Goal: Task Accomplishment & Management: Use online tool/utility

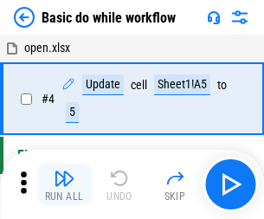
click at [64, 184] on img "button" at bounding box center [64, 178] width 21 height 21
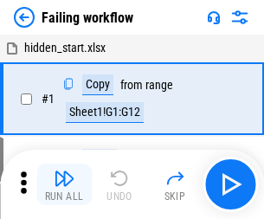
click at [64, 184] on img "button" at bounding box center [64, 178] width 21 height 21
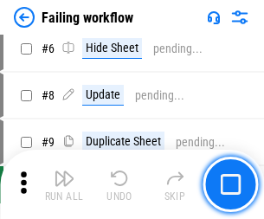
scroll to position [366, 0]
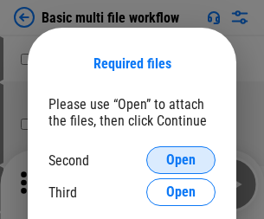
click at [181, 160] on span "Open" at bounding box center [180, 160] width 29 height 14
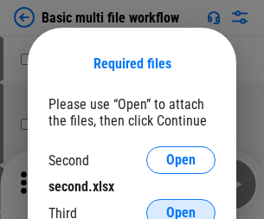
click at [181, 206] on span "Open" at bounding box center [180, 213] width 29 height 14
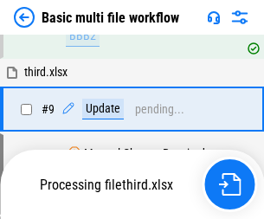
scroll to position [601, 0]
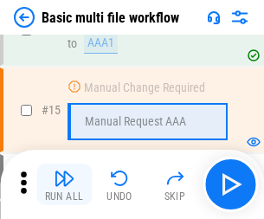
click at [64, 184] on img "button" at bounding box center [64, 178] width 21 height 21
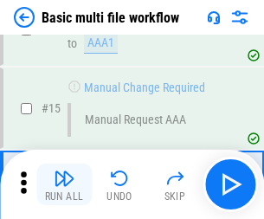
click at [64, 184] on img "button" at bounding box center [64, 178] width 21 height 21
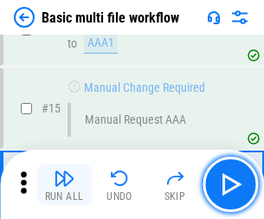
scroll to position [1150, 0]
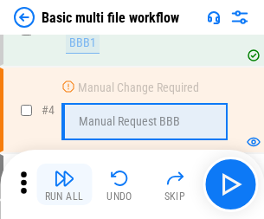
click at [64, 184] on img "button" at bounding box center [64, 178] width 21 height 21
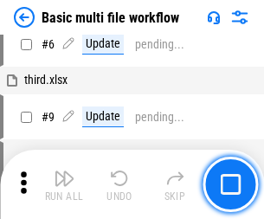
click at [64, 184] on img "button" at bounding box center [64, 178] width 21 height 21
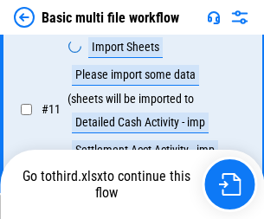
scroll to position [810, 0]
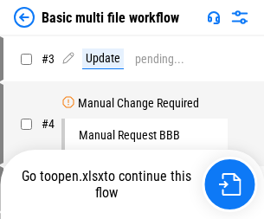
scroll to position [70, 0]
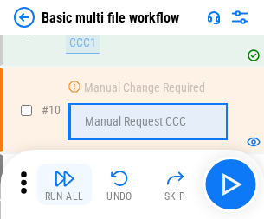
click at [64, 184] on img "button" at bounding box center [64, 178] width 21 height 21
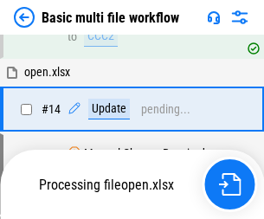
scroll to position [904, 0]
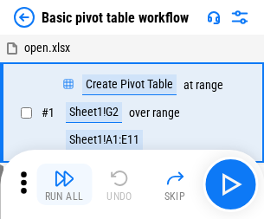
click at [64, 184] on img "button" at bounding box center [64, 178] width 21 height 21
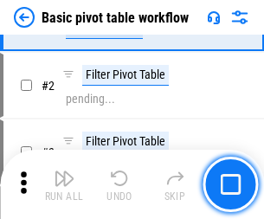
scroll to position [414, 0]
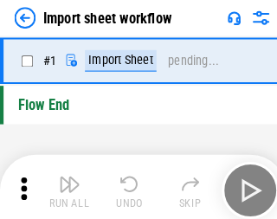
click at [64, 184] on img "button" at bounding box center [67, 178] width 21 height 21
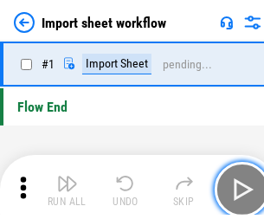
scroll to position [6, 0]
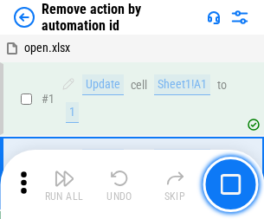
scroll to position [64, 0]
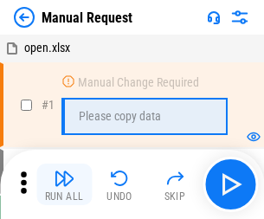
click at [64, 184] on img "button" at bounding box center [64, 178] width 21 height 21
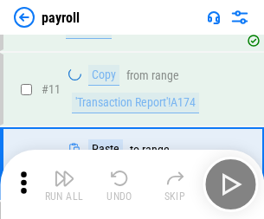
scroll to position [125, 0]
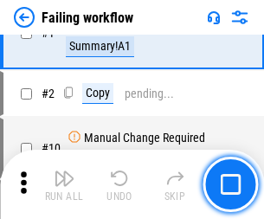
scroll to position [279, 0]
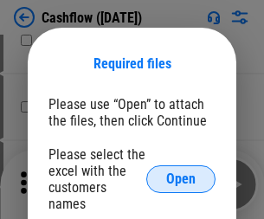
click at [181, 172] on span "Open" at bounding box center [180, 179] width 29 height 14
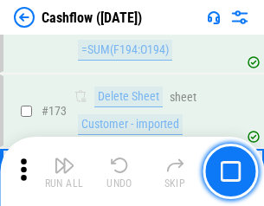
scroll to position [1829, 0]
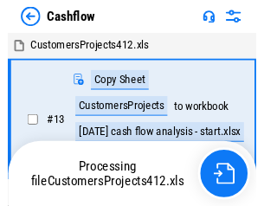
scroll to position [20, 0]
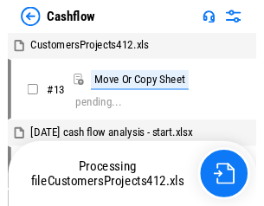
scroll to position [20, 0]
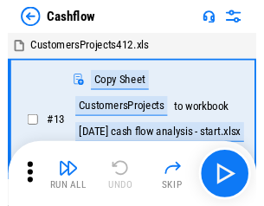
scroll to position [20, 0]
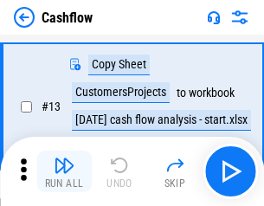
click at [64, 171] on img "button" at bounding box center [64, 165] width 21 height 21
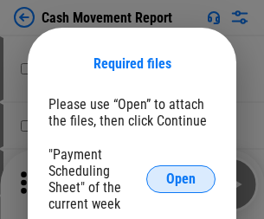
click at [181, 179] on span "Open" at bounding box center [180, 179] width 29 height 14
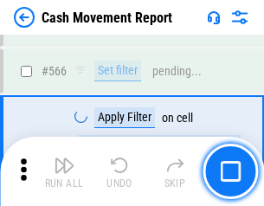
scroll to position [7920, 0]
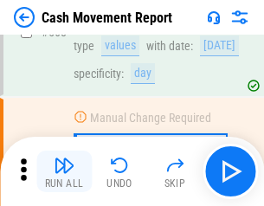
click at [64, 171] on img "button" at bounding box center [64, 165] width 21 height 21
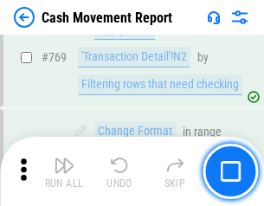
scroll to position [9602, 0]
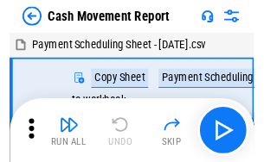
scroll to position [31, 0]
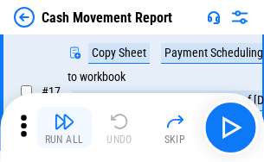
click at [64, 128] on img "button" at bounding box center [64, 121] width 21 height 21
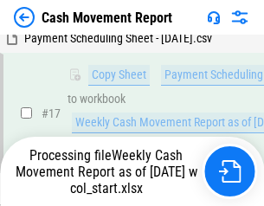
scroll to position [359, 0]
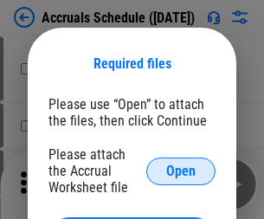
click at [181, 170] on span "Open" at bounding box center [180, 171] width 29 height 14
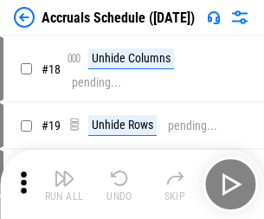
scroll to position [166, 0]
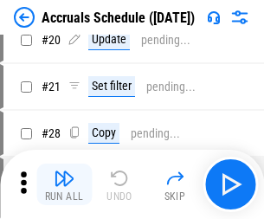
click at [64, 184] on img "button" at bounding box center [64, 178] width 21 height 21
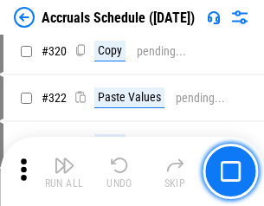
scroll to position [3214, 0]
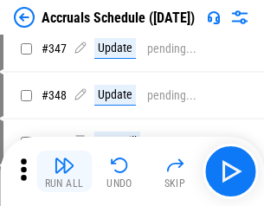
click at [64, 171] on img "button" at bounding box center [64, 165] width 21 height 21
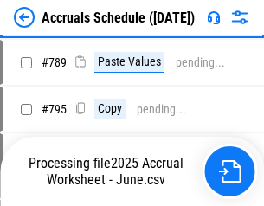
scroll to position [7259, 0]
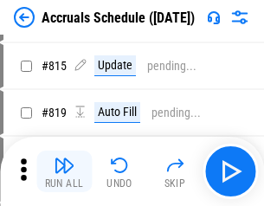
click at [64, 171] on img "button" at bounding box center [64, 165] width 21 height 21
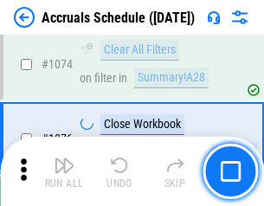
scroll to position [10350, 0]
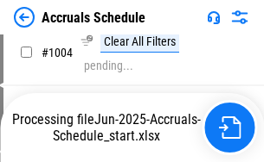
scroll to position [8878, 0]
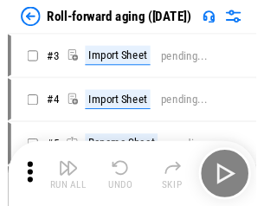
scroll to position [3, 0]
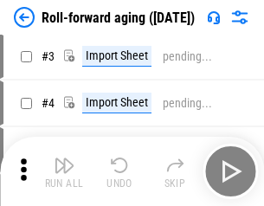
click at [64, 171] on img "button" at bounding box center [64, 165] width 21 height 21
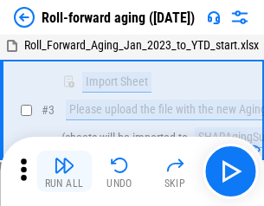
click at [64, 171] on img "button" at bounding box center [64, 165] width 21 height 21
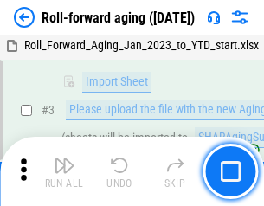
scroll to position [111, 0]
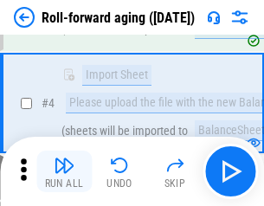
click at [64, 171] on img "button" at bounding box center [64, 165] width 21 height 21
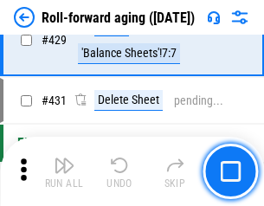
scroll to position [5992, 0]
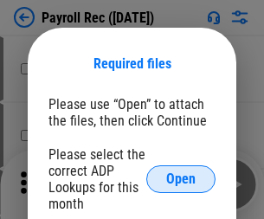
click at [181, 179] on span "Open" at bounding box center [180, 179] width 29 height 14
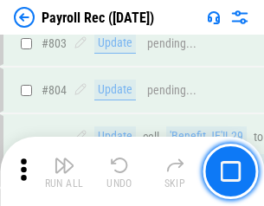
scroll to position [10979, 0]
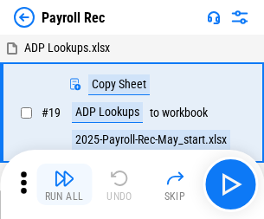
click at [64, 184] on img "button" at bounding box center [64, 178] width 21 height 21
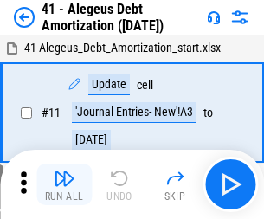
click at [64, 184] on img "button" at bounding box center [64, 178] width 21 height 21
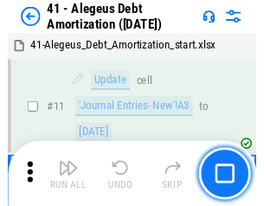
scroll to position [213, 0]
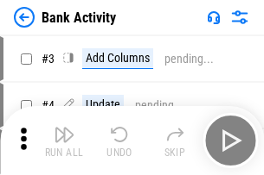
click at [64, 141] on img "button" at bounding box center [64, 134] width 21 height 21
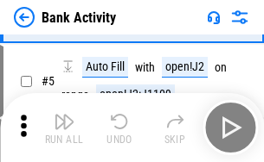
scroll to position [92, 0]
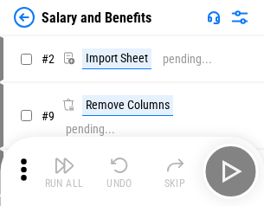
scroll to position [23, 0]
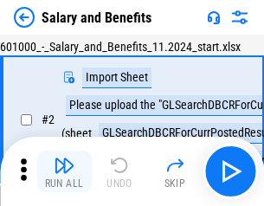
click at [64, 171] on img "button" at bounding box center [64, 165] width 21 height 21
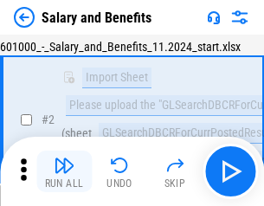
click at [64, 171] on img "button" at bounding box center [64, 165] width 21 height 21
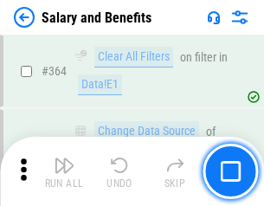
scroll to position [8138, 0]
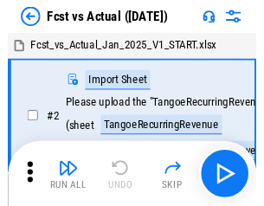
scroll to position [22, 0]
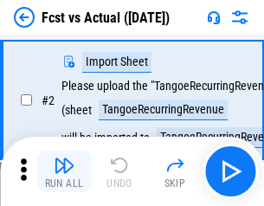
click at [64, 171] on img "button" at bounding box center [64, 165] width 21 height 21
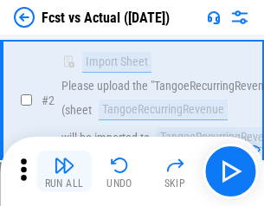
click at [64, 171] on img "button" at bounding box center [64, 165] width 21 height 21
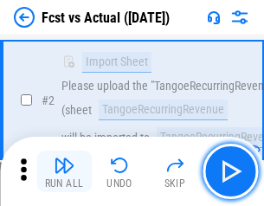
scroll to position [162, 0]
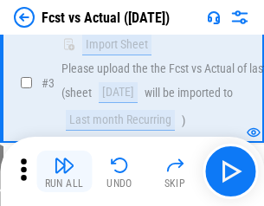
click at [64, 171] on img "button" at bounding box center [64, 165] width 21 height 21
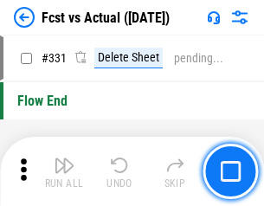
scroll to position [8272, 0]
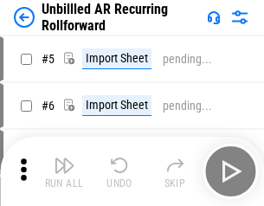
click at [64, 171] on img "button" at bounding box center [64, 165] width 21 height 21
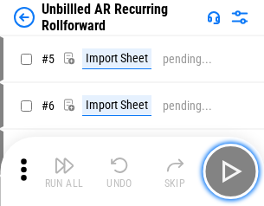
scroll to position [37, 0]
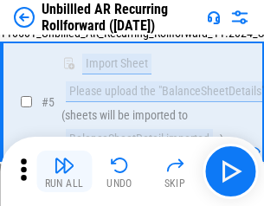
click at [64, 171] on img "button" at bounding box center [64, 165] width 21 height 21
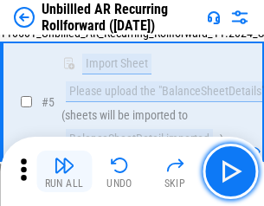
scroll to position [162, 0]
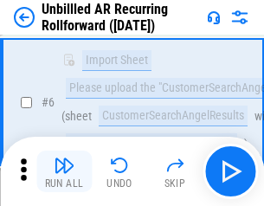
click at [64, 171] on img "button" at bounding box center [64, 165] width 21 height 21
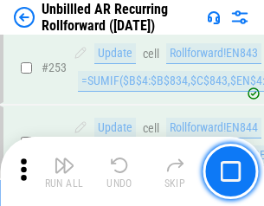
scroll to position [5870, 0]
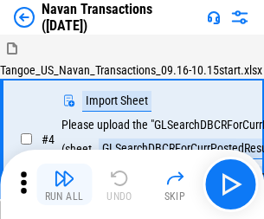
click at [64, 171] on img "button" at bounding box center [64, 178] width 21 height 21
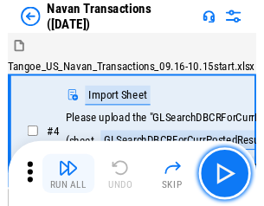
scroll to position [28, 0]
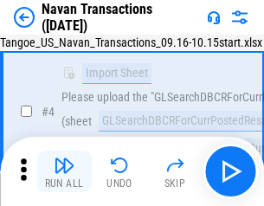
click at [64, 171] on img "button" at bounding box center [64, 165] width 21 height 21
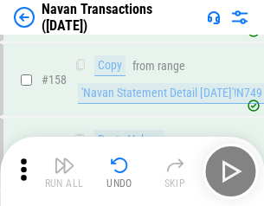
scroll to position [5603, 0]
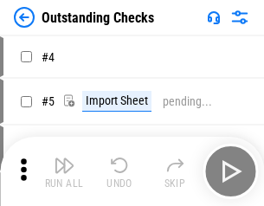
click at [64, 171] on img "button" at bounding box center [64, 165] width 21 height 21
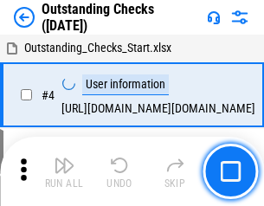
scroll to position [73, 0]
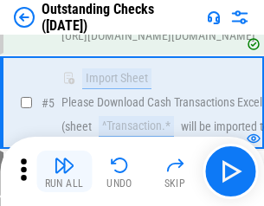
click at [64, 171] on img "button" at bounding box center [64, 165] width 21 height 21
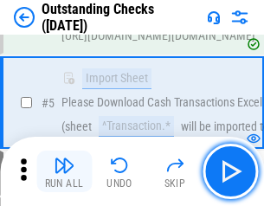
scroll to position [181, 0]
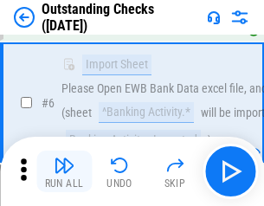
click at [64, 171] on img "button" at bounding box center [64, 165] width 21 height 21
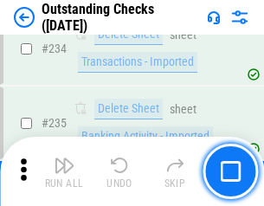
scroll to position [5248, 0]
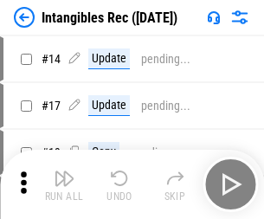
click at [64, 184] on img "button" at bounding box center [64, 178] width 21 height 21
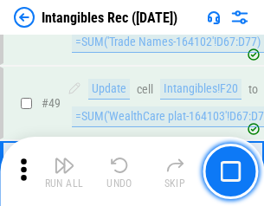
scroll to position [673, 0]
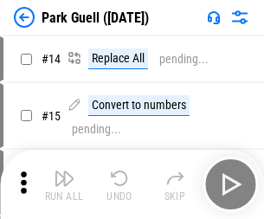
click at [64, 171] on img "button" at bounding box center [64, 178] width 21 height 21
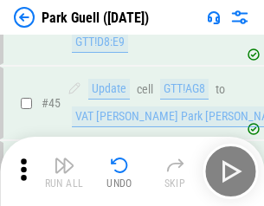
scroll to position [2161, 0]
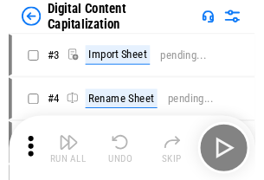
scroll to position [50, 0]
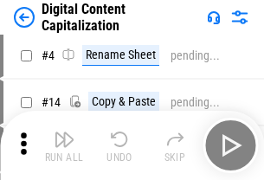
click at [64, 145] on img "button" at bounding box center [64, 139] width 21 height 21
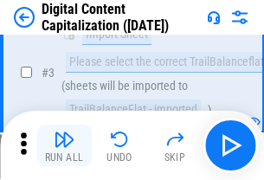
click at [64, 145] on img "button" at bounding box center [64, 139] width 21 height 21
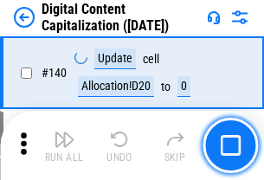
scroll to position [1833, 0]
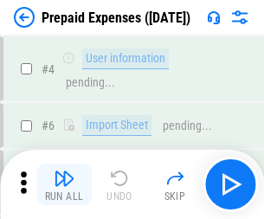
click at [64, 171] on img "button" at bounding box center [64, 178] width 21 height 21
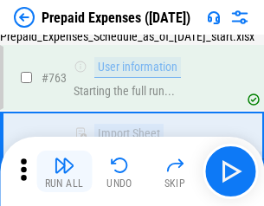
click at [64, 171] on img "button" at bounding box center [64, 165] width 21 height 21
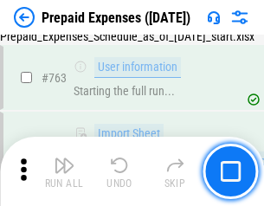
scroll to position [4892, 0]
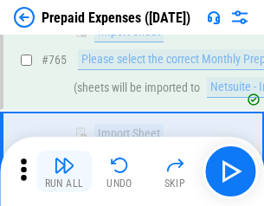
click at [64, 171] on img "button" at bounding box center [64, 165] width 21 height 21
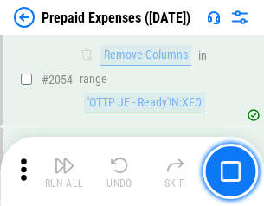
scroll to position [18063, 0]
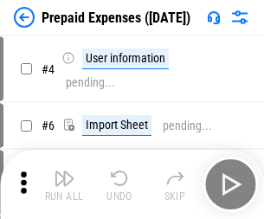
click at [64, 184] on img "button" at bounding box center [64, 178] width 21 height 21
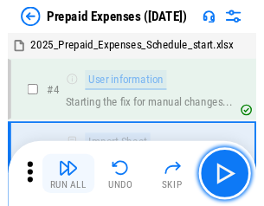
scroll to position [76, 0]
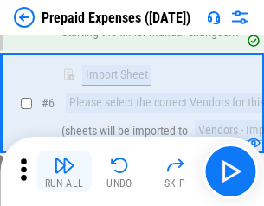
click at [64, 171] on img "button" at bounding box center [64, 165] width 21 height 21
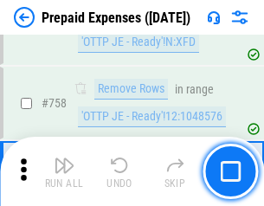
scroll to position [6157, 0]
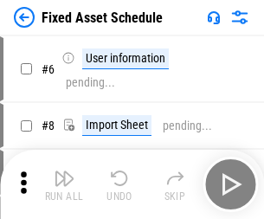
click at [64, 184] on img "button" at bounding box center [64, 178] width 21 height 21
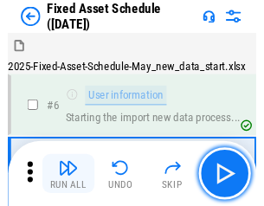
scroll to position [93, 0]
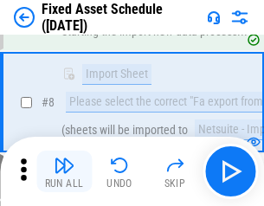
click at [64, 171] on img "button" at bounding box center [64, 165] width 21 height 21
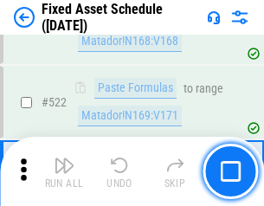
scroll to position [6006, 0]
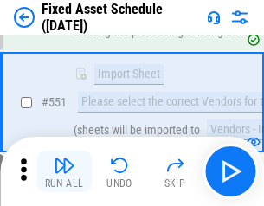
click at [64, 171] on img "button" at bounding box center [64, 165] width 21 height 21
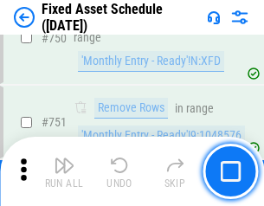
scroll to position [8425, 0]
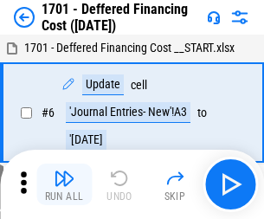
click at [64, 184] on img "button" at bounding box center [64, 178] width 21 height 21
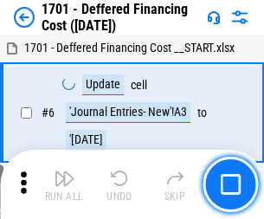
scroll to position [207, 0]
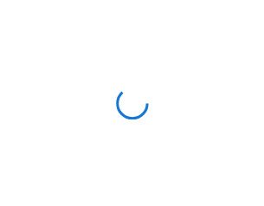
scroll to position [3, 0]
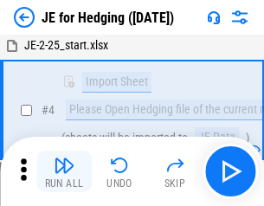
click at [64, 171] on img "button" at bounding box center [64, 165] width 21 height 21
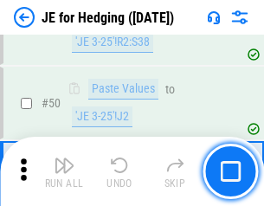
scroll to position [1119, 0]
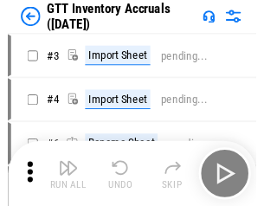
scroll to position [3, 0]
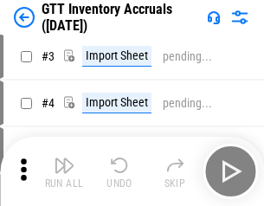
click at [64, 171] on img "button" at bounding box center [64, 165] width 21 height 21
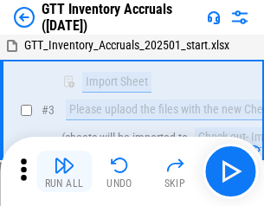
click at [64, 171] on img "button" at bounding box center [64, 165] width 21 height 21
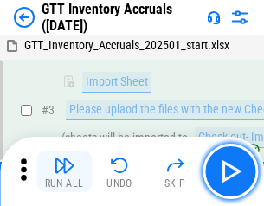
scroll to position [111, 0]
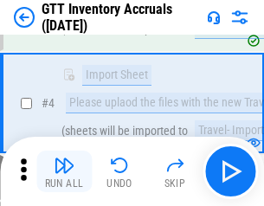
click at [64, 171] on img "button" at bounding box center [64, 165] width 21 height 21
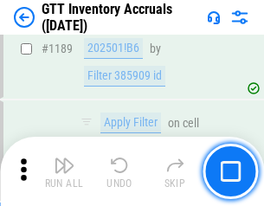
scroll to position [14111, 0]
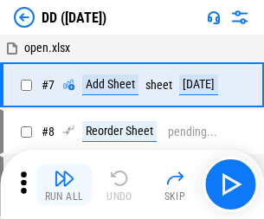
click at [64, 184] on img "button" at bounding box center [64, 178] width 21 height 21
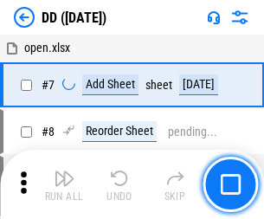
scroll to position [167, 0]
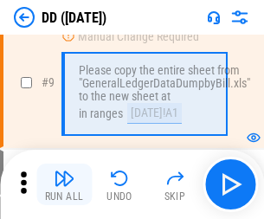
click at [64, 184] on img "button" at bounding box center [64, 178] width 21 height 21
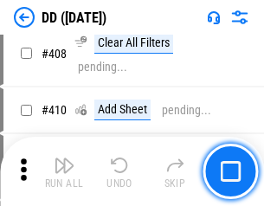
scroll to position [7732, 0]
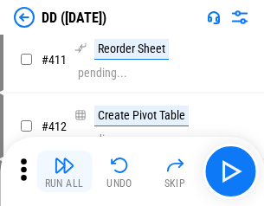
click at [64, 171] on img "button" at bounding box center [64, 165] width 21 height 21
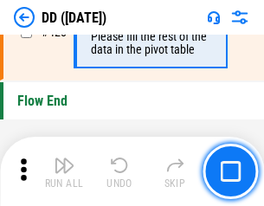
scroll to position [8271, 0]
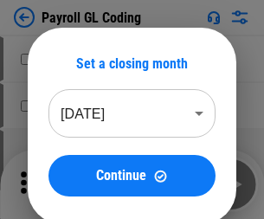
click at [64, 184] on img "button" at bounding box center [64, 178] width 21 height 21
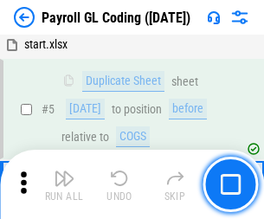
scroll to position [207, 0]
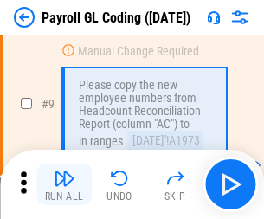
click at [64, 184] on img "button" at bounding box center [64, 178] width 21 height 21
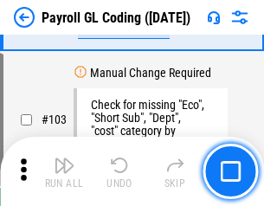
scroll to position [4054, 0]
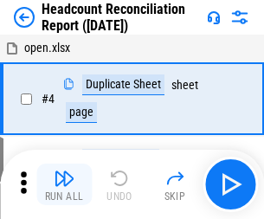
click at [64, 184] on img "button" at bounding box center [64, 178] width 21 height 21
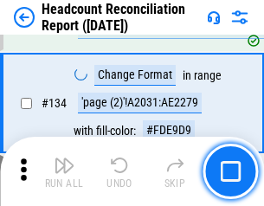
scroll to position [2077, 0]
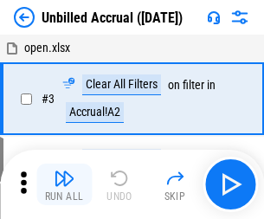
click at [64, 184] on img "button" at bounding box center [64, 178] width 21 height 21
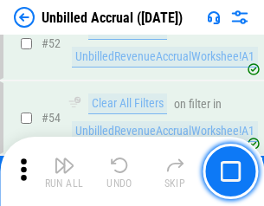
scroll to position [1804, 0]
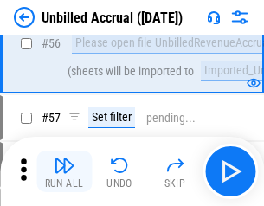
click at [64, 171] on img "button" at bounding box center [64, 165] width 21 height 21
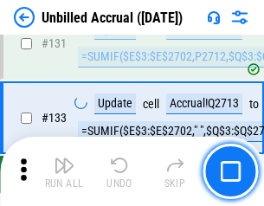
scroll to position [5147, 0]
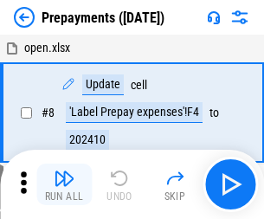
click at [64, 184] on img "button" at bounding box center [64, 178] width 21 height 21
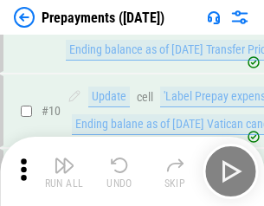
scroll to position [108, 0]
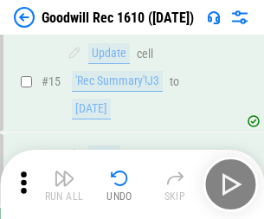
scroll to position [296, 0]
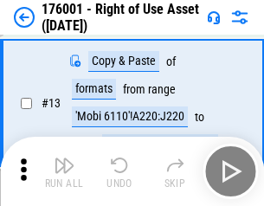
scroll to position [111, 0]
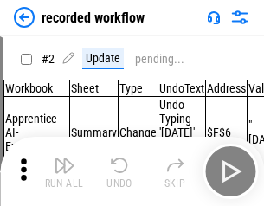
click at [64, 171] on img "button" at bounding box center [64, 165] width 21 height 21
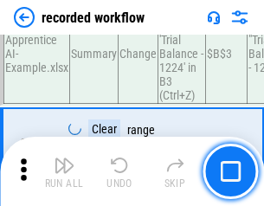
scroll to position [5401, 0]
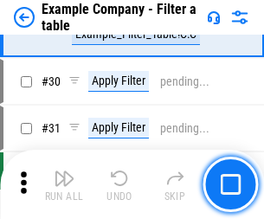
scroll to position [1581, 0]
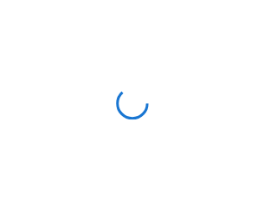
scroll to position [27, 0]
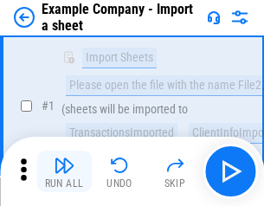
click at [64, 171] on img "button" at bounding box center [64, 165] width 21 height 21
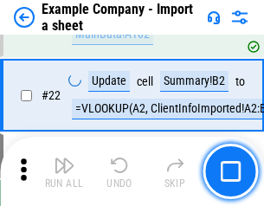
scroll to position [382, 0]
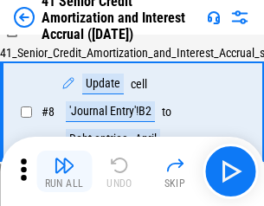
click at [64, 171] on img "button" at bounding box center [64, 165] width 21 height 21
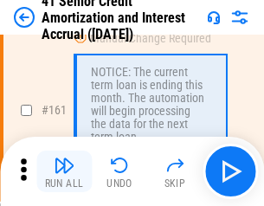
click at [64, 171] on img "button" at bounding box center [64, 165] width 21 height 21
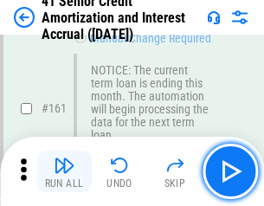
scroll to position [1848, 0]
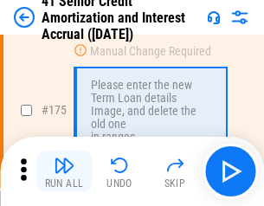
click at [64, 171] on img "button" at bounding box center [64, 165] width 21 height 21
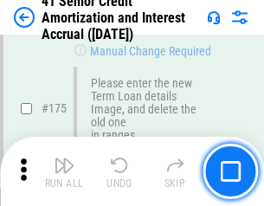
scroll to position [2024, 0]
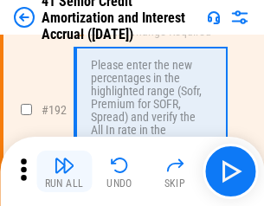
click at [64, 171] on img "button" at bounding box center [64, 165] width 21 height 21
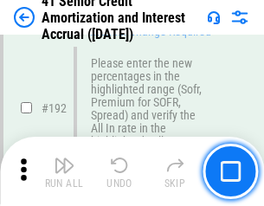
scroll to position [2205, 0]
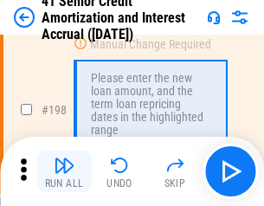
click at [64, 171] on img "button" at bounding box center [64, 165] width 21 height 21
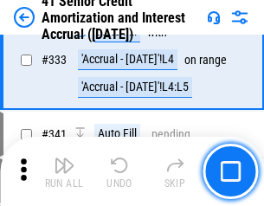
scroll to position [4415, 0]
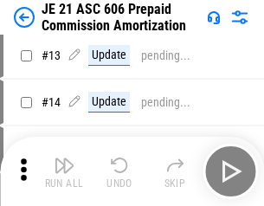
click at [64, 171] on img "button" at bounding box center [64, 165] width 21 height 21
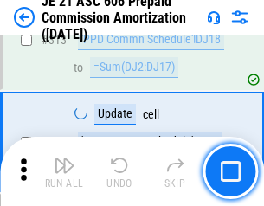
scroll to position [3226, 0]
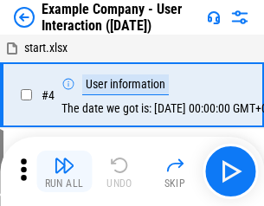
click at [64, 171] on img "button" at bounding box center [64, 165] width 21 height 21
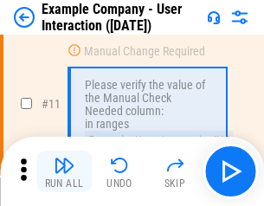
click at [64, 171] on img "button" at bounding box center [64, 165] width 21 height 21
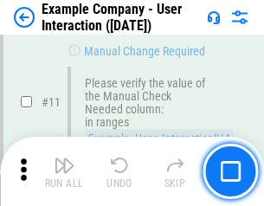
scroll to position [374, 0]
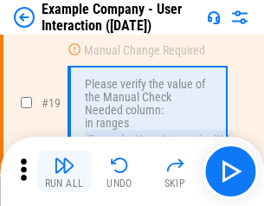
click at [64, 171] on img "button" at bounding box center [64, 165] width 21 height 21
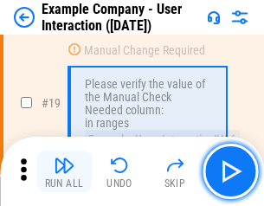
click at [64, 171] on img "button" at bounding box center [64, 165] width 21 height 21
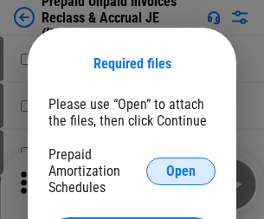
click at [181, 170] on span "Open" at bounding box center [180, 171] width 29 height 14
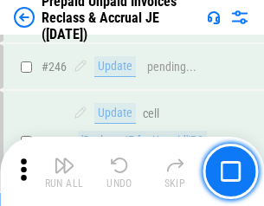
scroll to position [2333, 0]
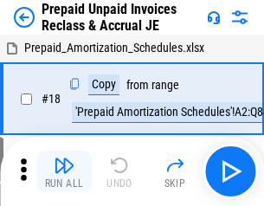
click at [64, 171] on img "button" at bounding box center [64, 165] width 21 height 21
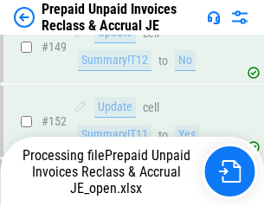
scroll to position [1503, 0]
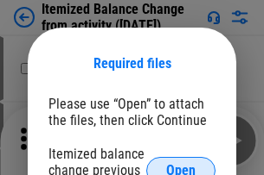
click at [181, 164] on span "Open" at bounding box center [180, 171] width 29 height 14
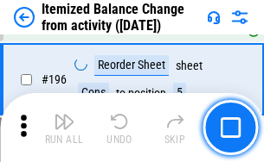
scroll to position [3326, 0]
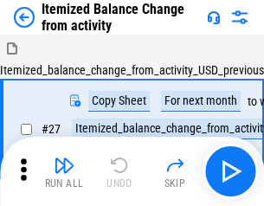
scroll to position [27, 0]
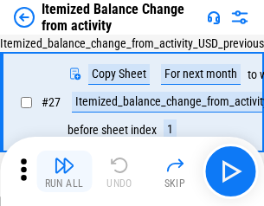
click at [64, 171] on img "button" at bounding box center [64, 165] width 21 height 21
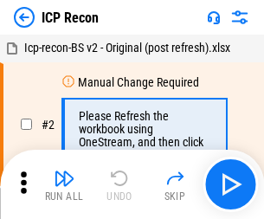
scroll to position [8, 0]
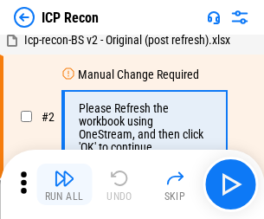
click at [64, 184] on img "button" at bounding box center [64, 178] width 21 height 21
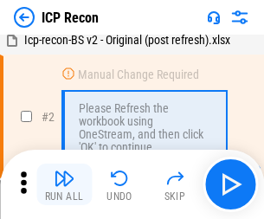
click at [64, 184] on img "button" at bounding box center [64, 178] width 21 height 21
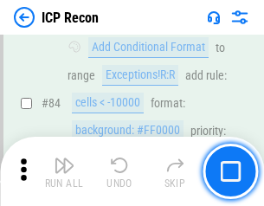
scroll to position [1694, 0]
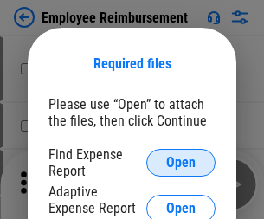
click at [181, 162] on span "Open" at bounding box center [180, 163] width 29 height 14
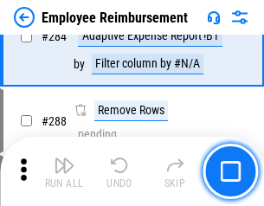
scroll to position [4697, 0]
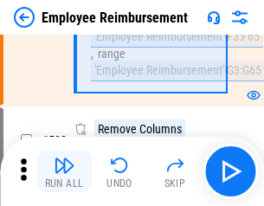
click at [64, 171] on img "button" at bounding box center [64, 165] width 21 height 21
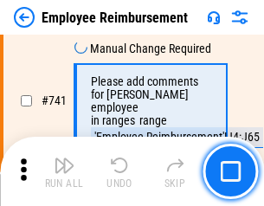
scroll to position [12124, 0]
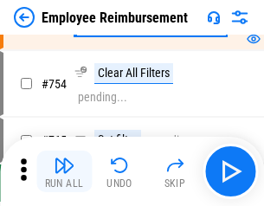
click at [64, 171] on img "button" at bounding box center [64, 165] width 21 height 21
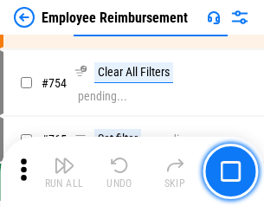
click at [64, 171] on img "button" at bounding box center [64, 165] width 21 height 21
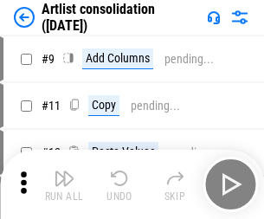
click at [64, 184] on img "button" at bounding box center [64, 178] width 21 height 21
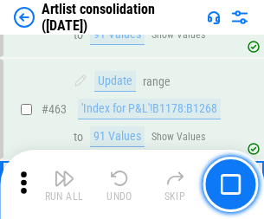
scroll to position [7567, 0]
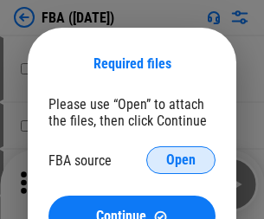
click at [181, 160] on span "Open" at bounding box center [180, 160] width 29 height 14
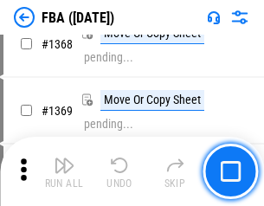
scroll to position [18559, 0]
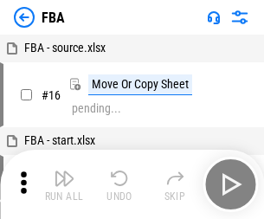
scroll to position [17, 0]
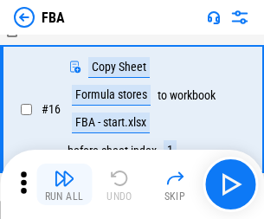
click at [64, 184] on img "button" at bounding box center [64, 178] width 21 height 21
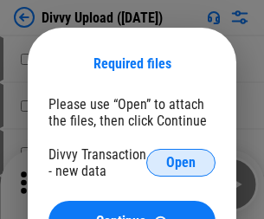
click at [181, 162] on span "Open" at bounding box center [180, 163] width 29 height 14
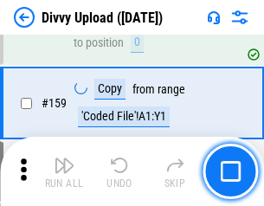
scroll to position [1789, 0]
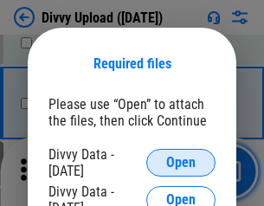
click at [181, 162] on span "Open" at bounding box center [180, 163] width 29 height 14
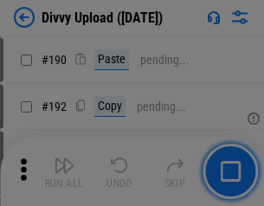
scroll to position [2181, 0]
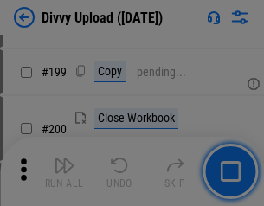
scroll to position [2513, 0]
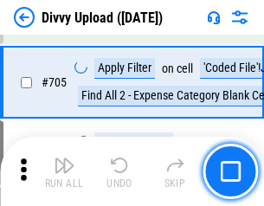
scroll to position [11821, 0]
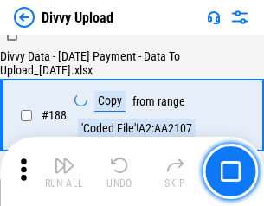
scroll to position [2034, 0]
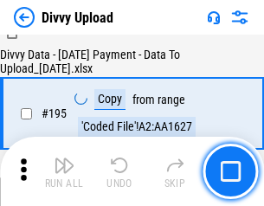
scroll to position [2415, 0]
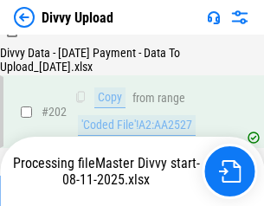
scroll to position [2796, 0]
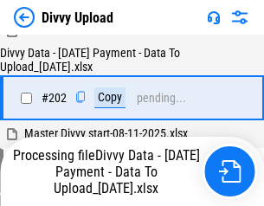
scroll to position [2796, 0]
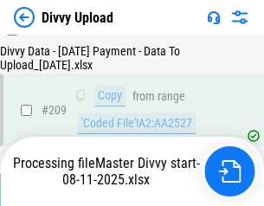
scroll to position [3177, 0]
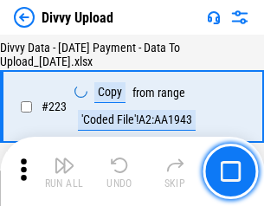
scroll to position [3939, 0]
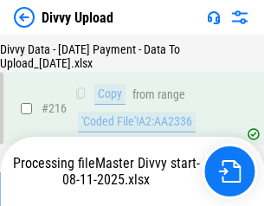
scroll to position [3572, 0]
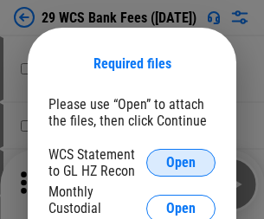
click at [181, 162] on span "Open" at bounding box center [180, 163] width 29 height 14
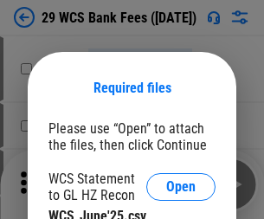
scroll to position [24, 0]
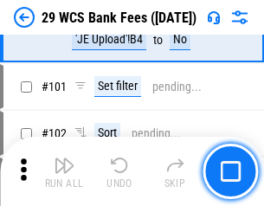
scroll to position [1684, 0]
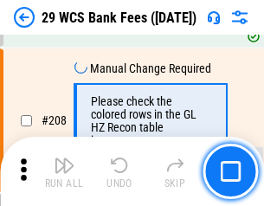
click at [64, 171] on img "button" at bounding box center [64, 165] width 21 height 21
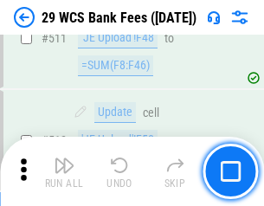
scroll to position [8694, 0]
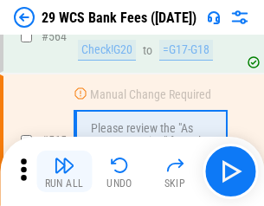
click at [64, 171] on img "button" at bounding box center [64, 165] width 21 height 21
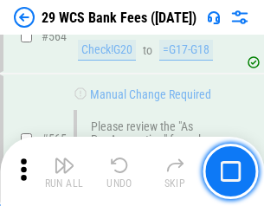
scroll to position [9346, 0]
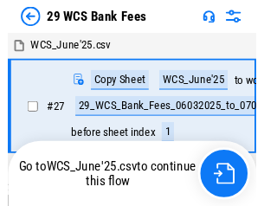
scroll to position [3, 0]
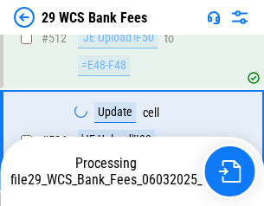
scroll to position [9226, 0]
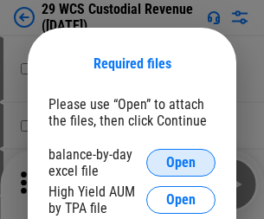
click at [181, 162] on span "Open" at bounding box center [180, 163] width 29 height 14
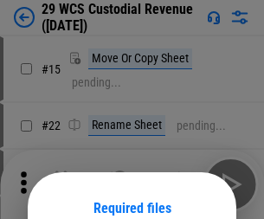
scroll to position [144, 0]
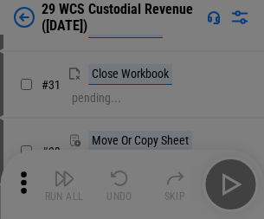
scroll to position [371, 0]
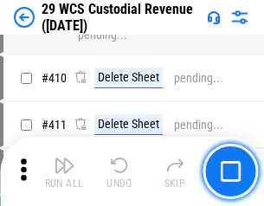
scroll to position [8004, 0]
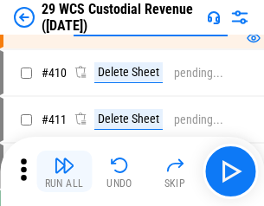
click at [64, 171] on img "button" at bounding box center [64, 165] width 21 height 21
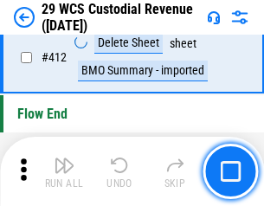
scroll to position [8253, 0]
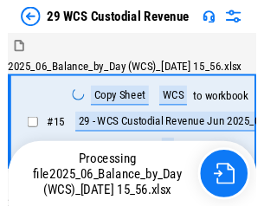
scroll to position [41, 0]
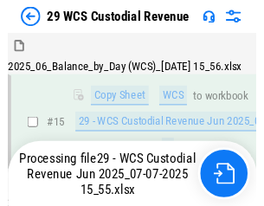
scroll to position [391, 0]
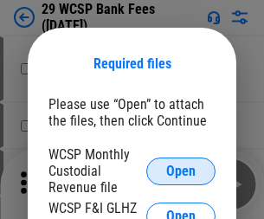
click at [181, 170] on span "Open" at bounding box center [180, 171] width 29 height 14
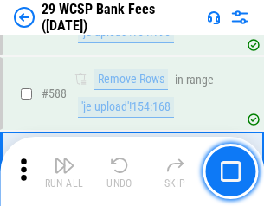
scroll to position [6802, 0]
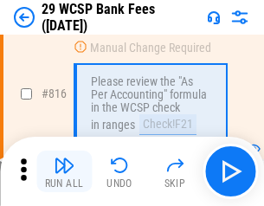
click at [64, 171] on img "button" at bounding box center [64, 165] width 21 height 21
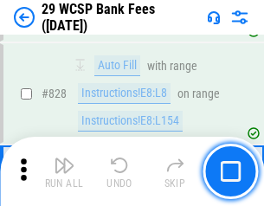
scroll to position [10964, 0]
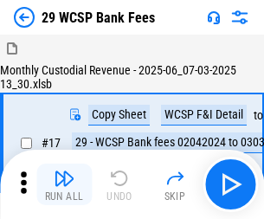
click at [64, 171] on img "button" at bounding box center [64, 178] width 21 height 21
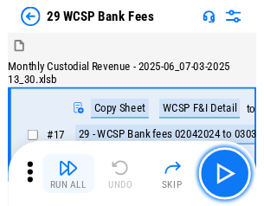
scroll to position [41, 0]
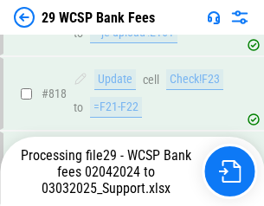
scroll to position [10626, 0]
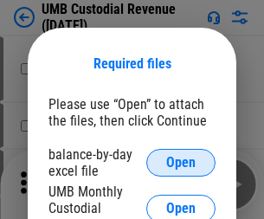
click at [181, 162] on span "Open" at bounding box center [180, 163] width 29 height 14
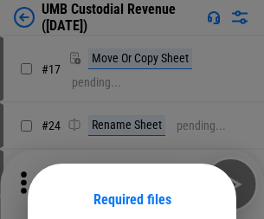
scroll to position [136, 0]
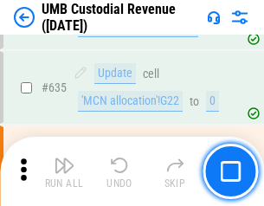
scroll to position [9043, 0]
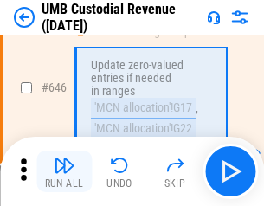
click at [64, 171] on img "button" at bounding box center [64, 165] width 21 height 21
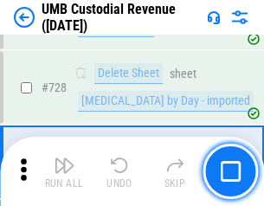
scroll to position [10660, 0]
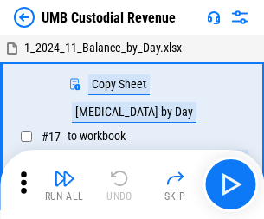
scroll to position [13, 0]
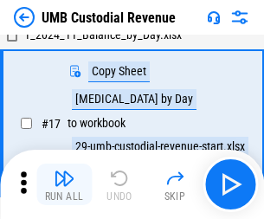
click at [64, 184] on img "button" at bounding box center [64, 178] width 21 height 21
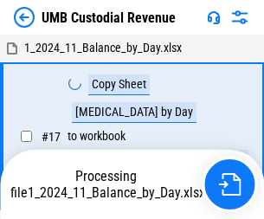
scroll to position [13, 0]
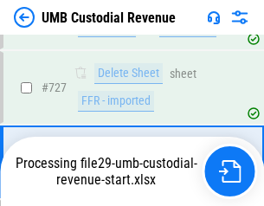
scroll to position [10546, 0]
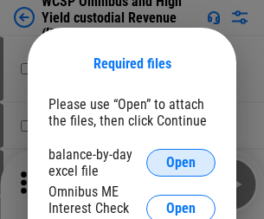
click at [181, 162] on span "Open" at bounding box center [180, 163] width 29 height 14
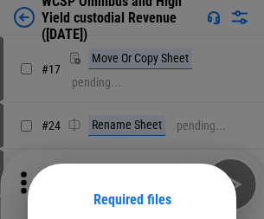
scroll to position [136, 0]
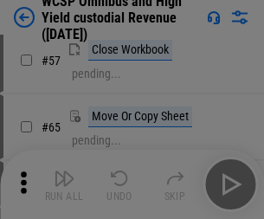
scroll to position [753, 0]
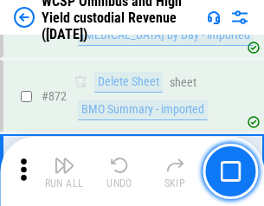
scroll to position [14625, 0]
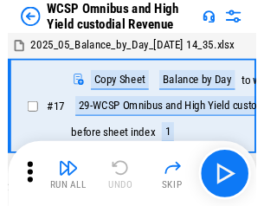
scroll to position [10, 0]
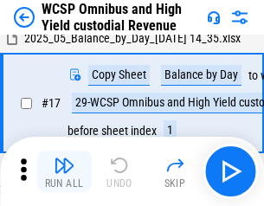
click at [64, 171] on img "button" at bounding box center [64, 165] width 21 height 21
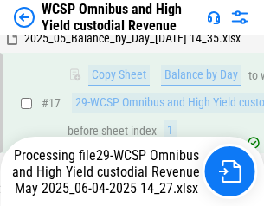
scroll to position [359, 0]
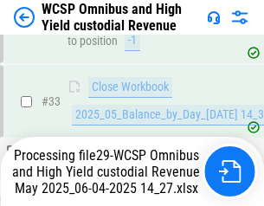
scroll to position [855, 0]
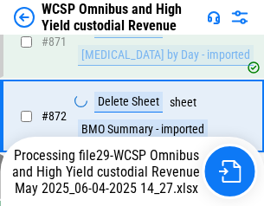
scroll to position [14586, 0]
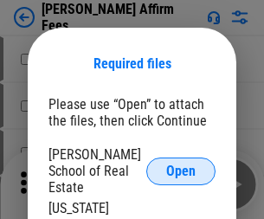
click at [181, 164] on span "Open" at bounding box center [180, 171] width 29 height 14
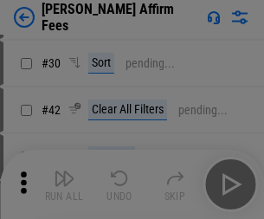
scroll to position [352, 0]
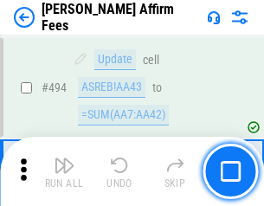
scroll to position [4699, 0]
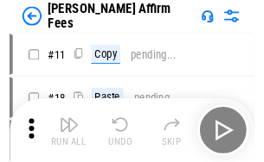
scroll to position [17, 0]
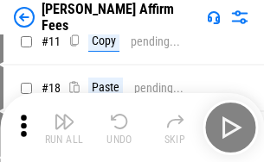
click at [64, 128] on img "button" at bounding box center [64, 121] width 21 height 21
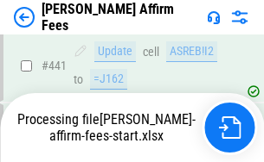
scroll to position [4532, 0]
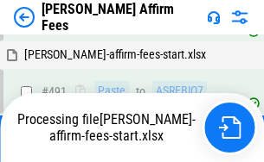
scroll to position [4632, 0]
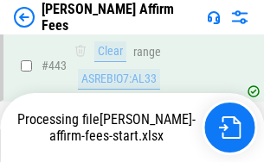
scroll to position [4532, 0]
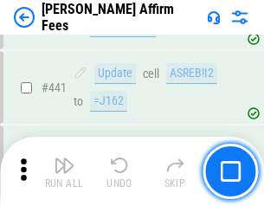
scroll to position [4510, 0]
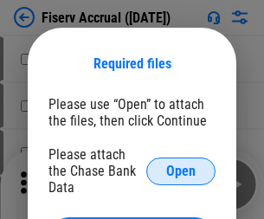
click at [181, 164] on span "Open" at bounding box center [180, 171] width 29 height 14
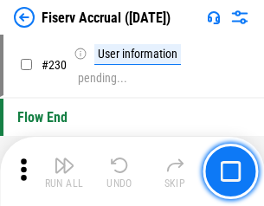
scroll to position [5476, 0]
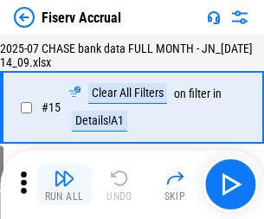
click at [64, 184] on img "button" at bounding box center [64, 178] width 21 height 21
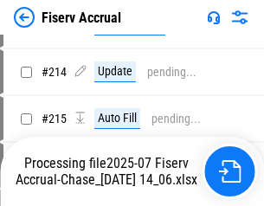
scroll to position [5244, 0]
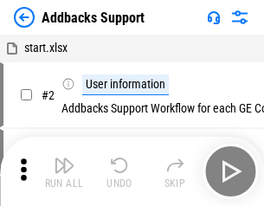
click at [64, 171] on img "button" at bounding box center [64, 165] width 21 height 21
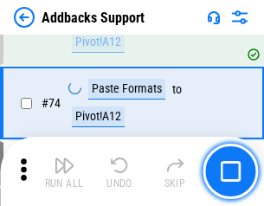
scroll to position [1258, 0]
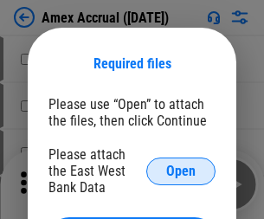
click at [181, 170] on span "Open" at bounding box center [180, 171] width 29 height 14
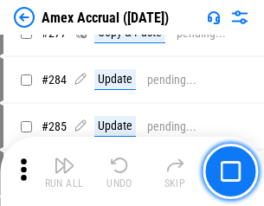
scroll to position [4498, 0]
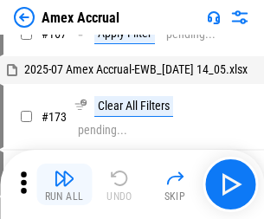
click at [64, 184] on img "button" at bounding box center [64, 178] width 21 height 21
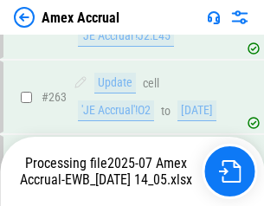
scroll to position [4834, 0]
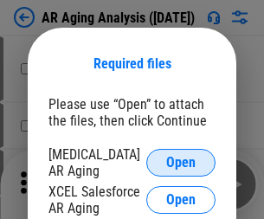
click at [181, 160] on span "Open" at bounding box center [180, 163] width 29 height 14
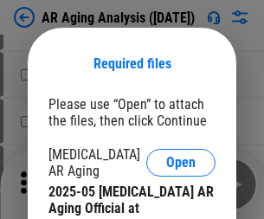
scroll to position [520, 0]
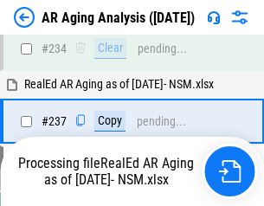
scroll to position [2679, 0]
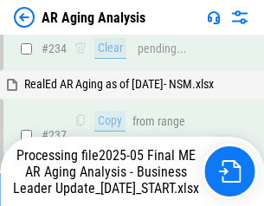
scroll to position [2659, 0]
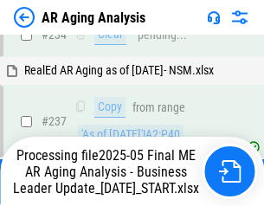
scroll to position [2659, 0]
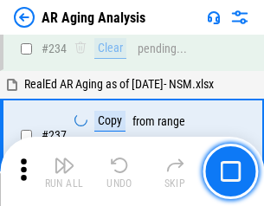
scroll to position [2659, 0]
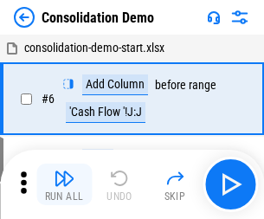
click at [64, 184] on img "button" at bounding box center [64, 178] width 21 height 21
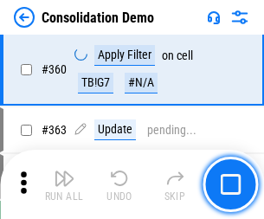
scroll to position [5792, 0]
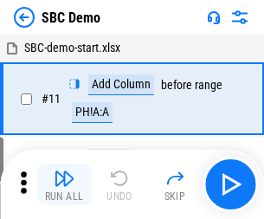
click at [64, 184] on img "button" at bounding box center [64, 178] width 21 height 21
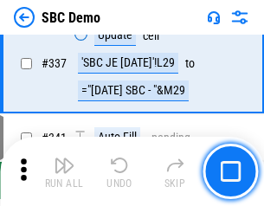
scroll to position [4546, 0]
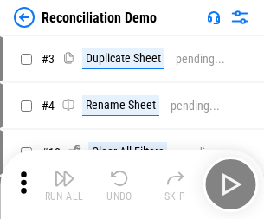
click at [64, 184] on img "button" at bounding box center [64, 178] width 21 height 21
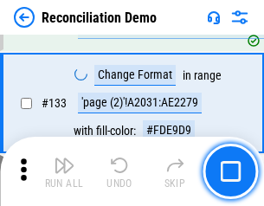
scroll to position [2052, 0]
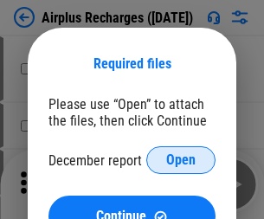
click at [181, 160] on span "Open" at bounding box center [180, 160] width 29 height 14
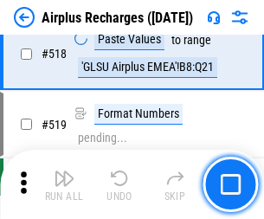
scroll to position [7436, 0]
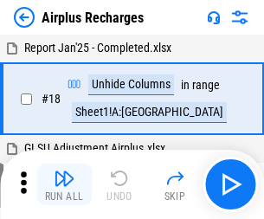
click at [64, 184] on img "button" at bounding box center [64, 178] width 21 height 21
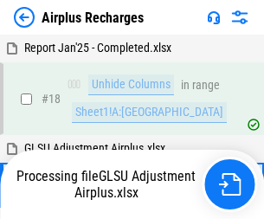
scroll to position [76, 0]
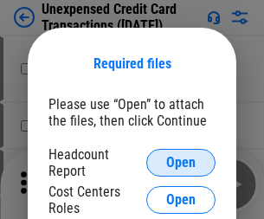
click at [181, 162] on span "Open" at bounding box center [180, 163] width 29 height 14
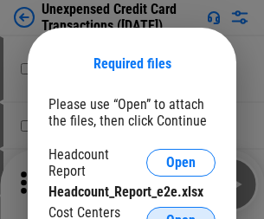
click at [181, 213] on span "Open" at bounding box center [180, 220] width 29 height 14
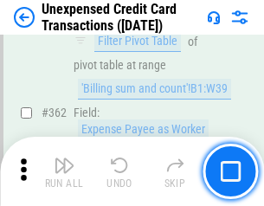
scroll to position [4444, 0]
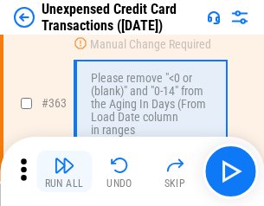
click at [64, 171] on img "button" at bounding box center [64, 165] width 21 height 21
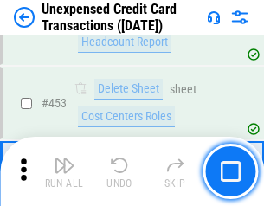
scroll to position [5894, 0]
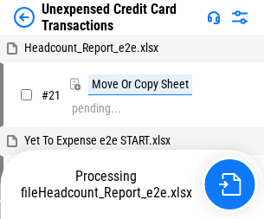
scroll to position [27, 0]
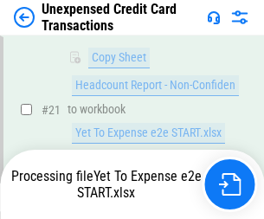
scroll to position [281, 0]
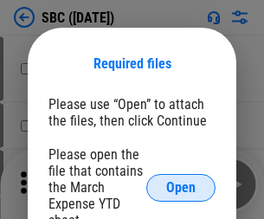
click at [181, 187] on span "Open" at bounding box center [180, 188] width 29 height 14
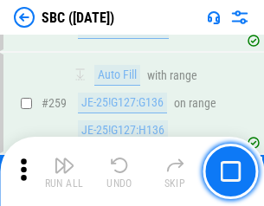
scroll to position [3377, 0]
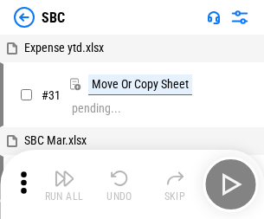
scroll to position [17, 0]
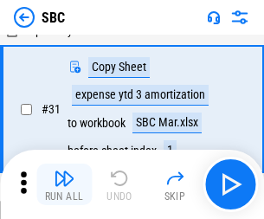
click at [64, 184] on img "button" at bounding box center [64, 178] width 21 height 21
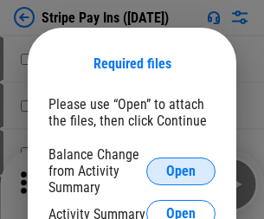
click at [181, 170] on span "Open" at bounding box center [180, 171] width 29 height 14
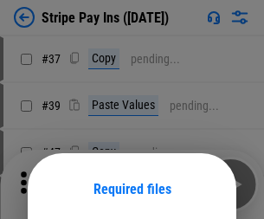
scroll to position [125, 0]
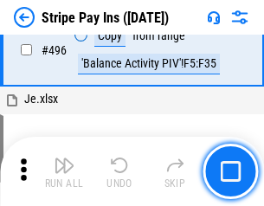
scroll to position [4275, 0]
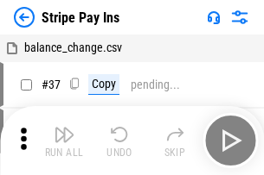
click at [64, 141] on img "button" at bounding box center [64, 134] width 21 height 21
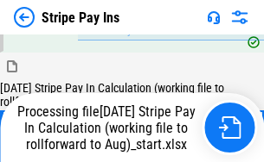
scroll to position [4139, 0]
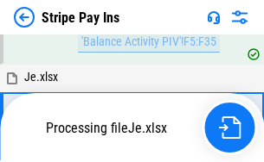
scroll to position [4237, 0]
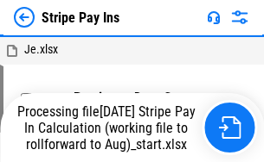
scroll to position [4237, 0]
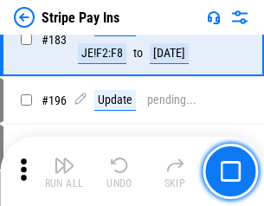
scroll to position [2339, 0]
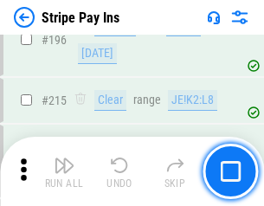
click at [64, 171] on img "button" at bounding box center [64, 165] width 21 height 21
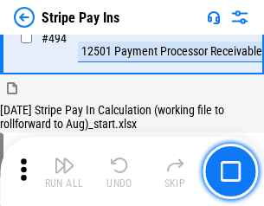
scroll to position [4103, 0]
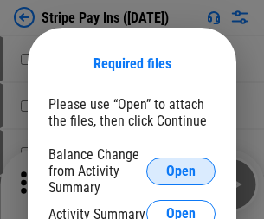
click at [181, 170] on span "Open" at bounding box center [180, 171] width 29 height 14
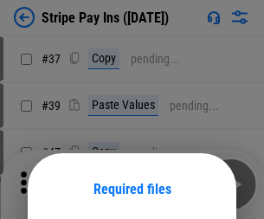
scroll to position [125, 0]
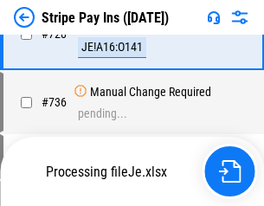
scroll to position [9100, 0]
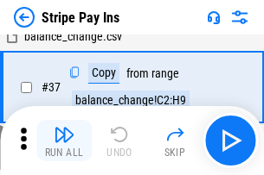
click at [64, 141] on img "button" at bounding box center [64, 134] width 21 height 21
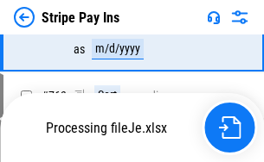
scroll to position [9062, 0]
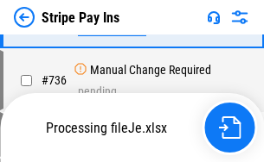
scroll to position [9062, 0]
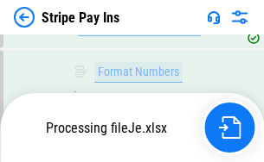
scroll to position [9062, 0]
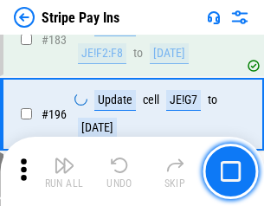
scroll to position [2339, 0]
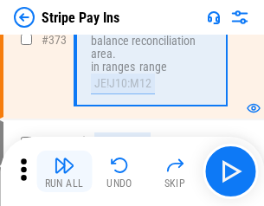
click at [64, 171] on img "button" at bounding box center [64, 165] width 21 height 21
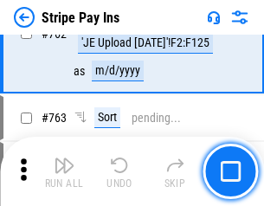
scroll to position [9040, 0]
